Goal: Task Accomplishment & Management: Manage account settings

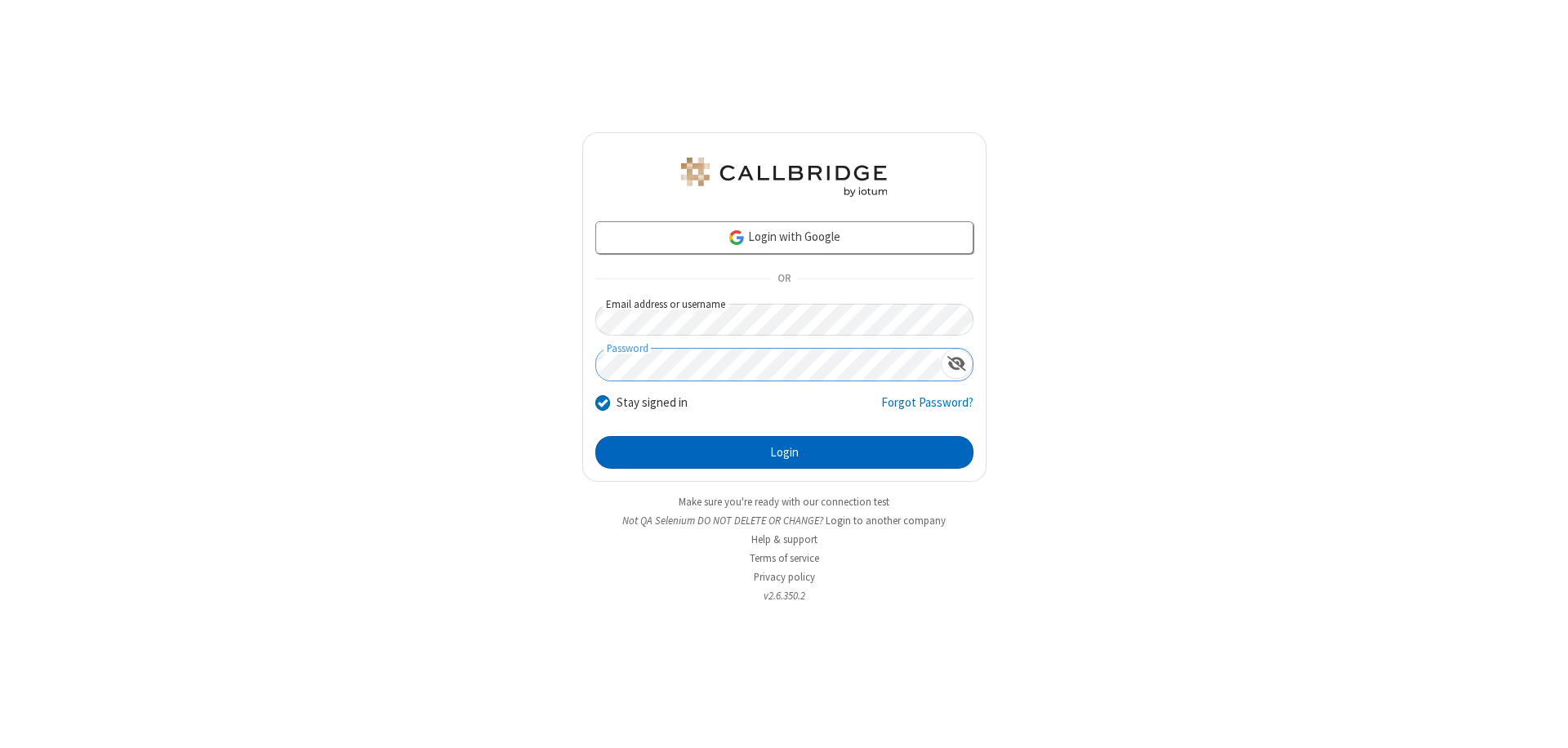
click at [784, 453] on button "Login" at bounding box center [785, 453] width 378 height 33
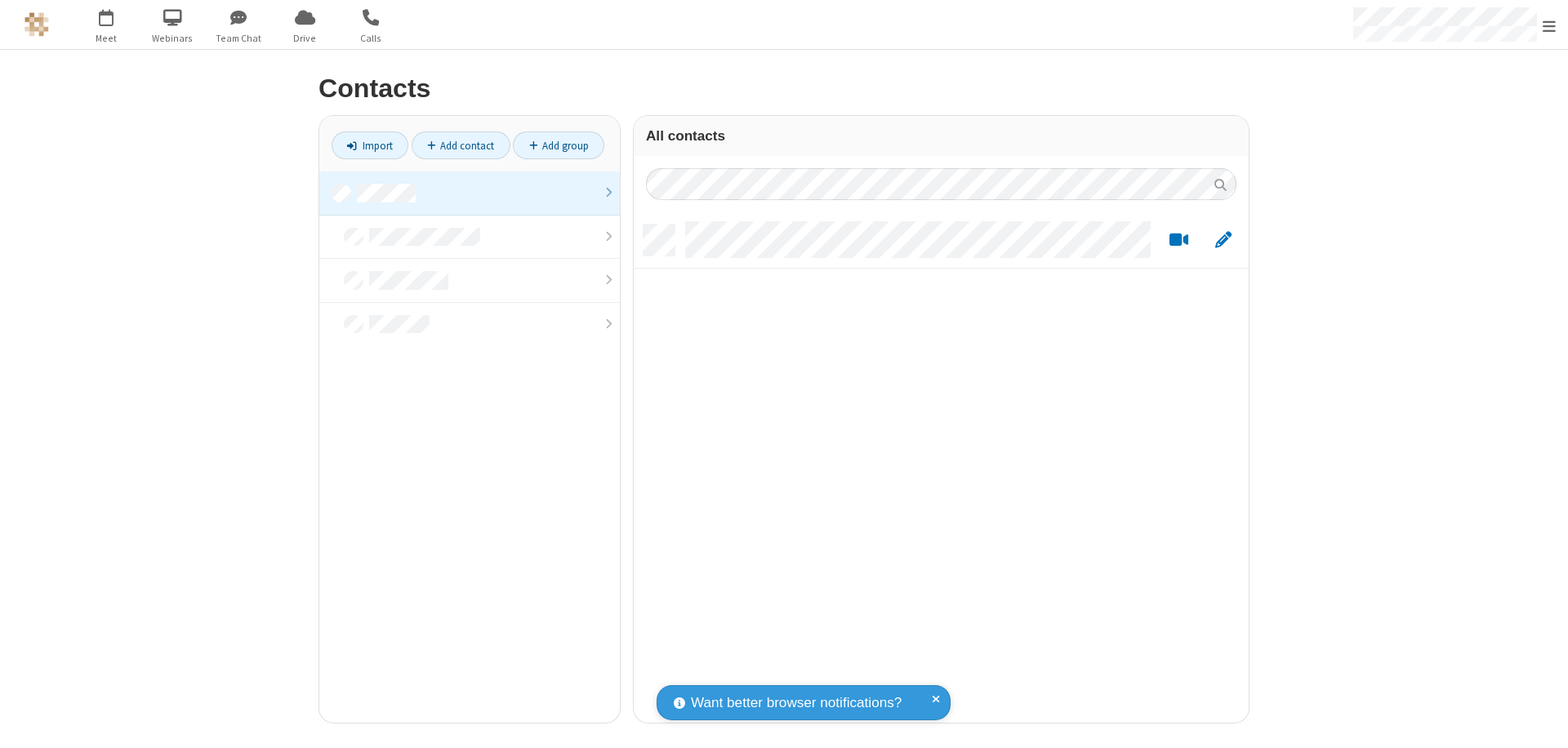
scroll to position [498, 603]
click at [470, 193] on link at bounding box center [470, 193] width 300 height 44
click at [461, 145] on link "Add contact" at bounding box center [461, 145] width 98 height 28
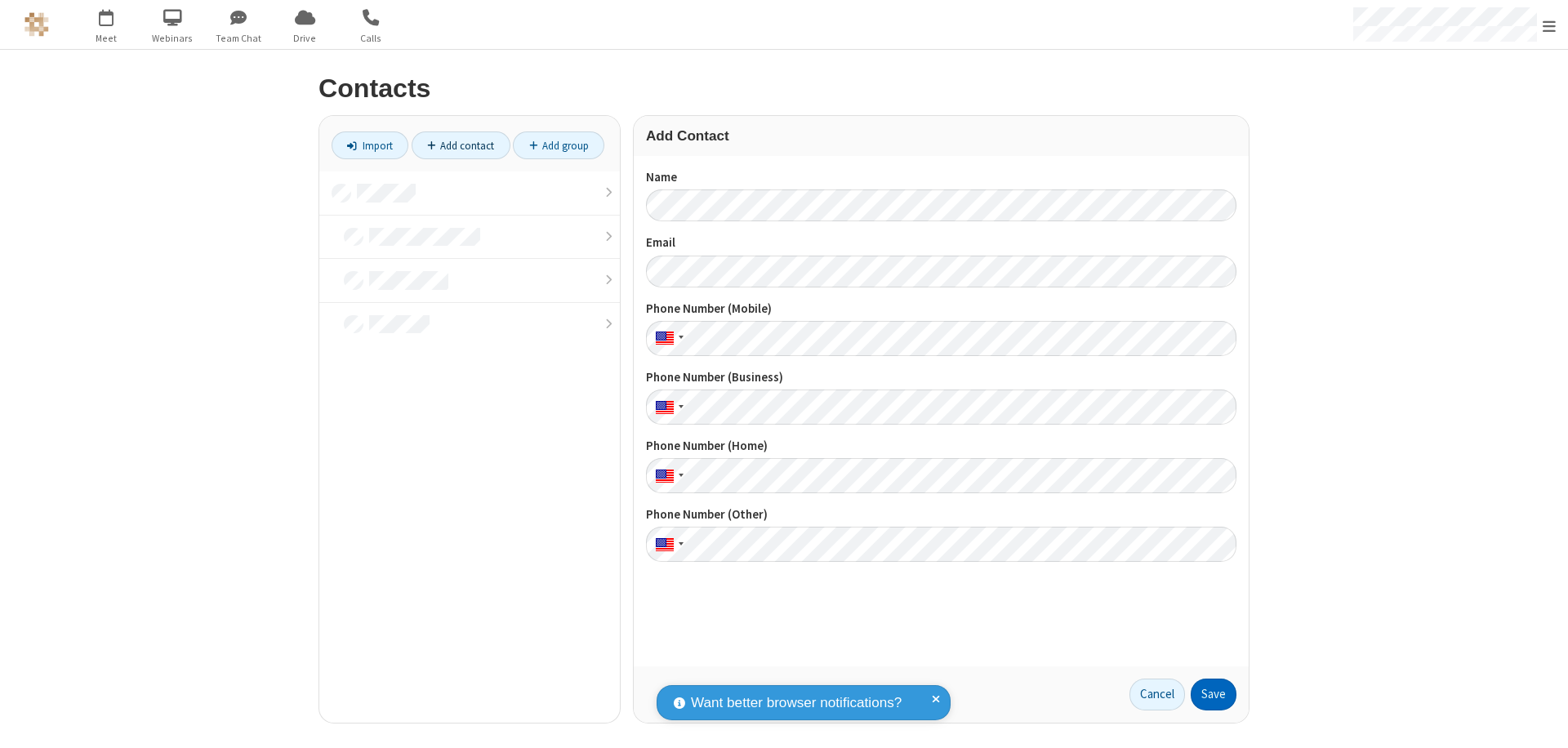
click at [1214, 694] on button "Save" at bounding box center [1213, 695] width 46 height 33
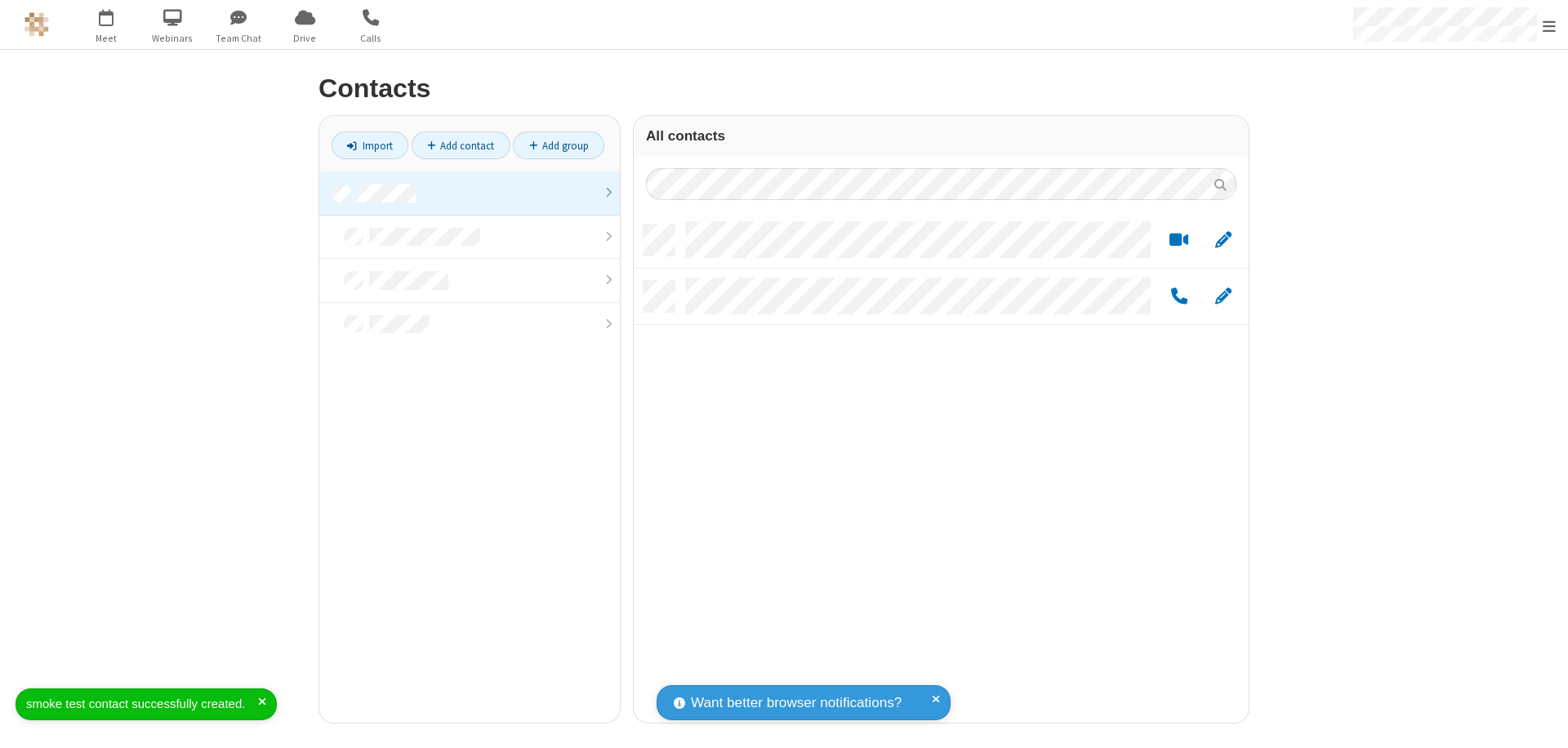
scroll to position [498, 603]
click at [461, 145] on link "Add contact" at bounding box center [461, 145] width 98 height 28
